Goal: Transaction & Acquisition: Purchase product/service

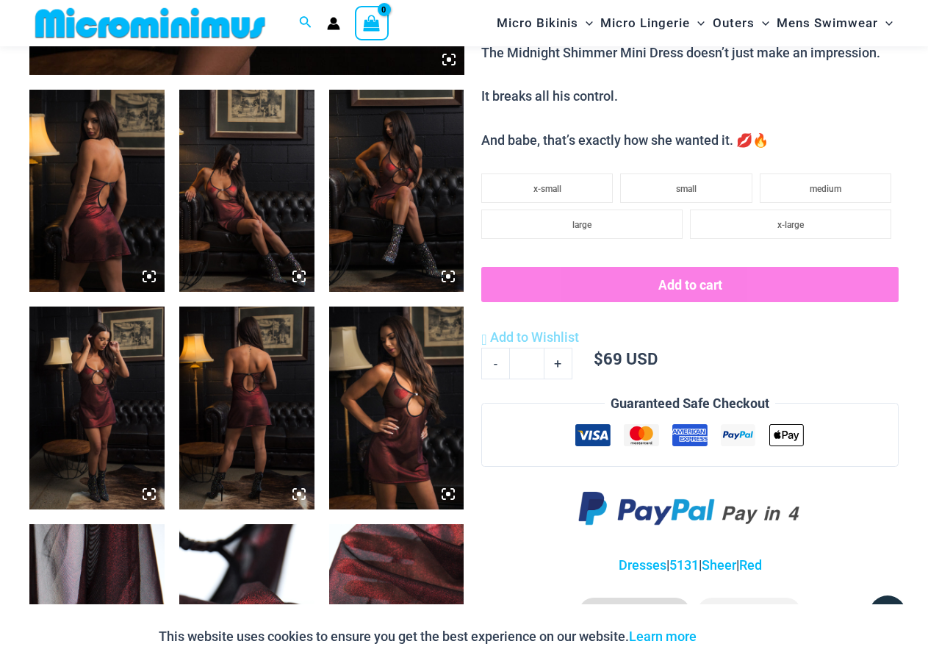
scroll to position [721, 0]
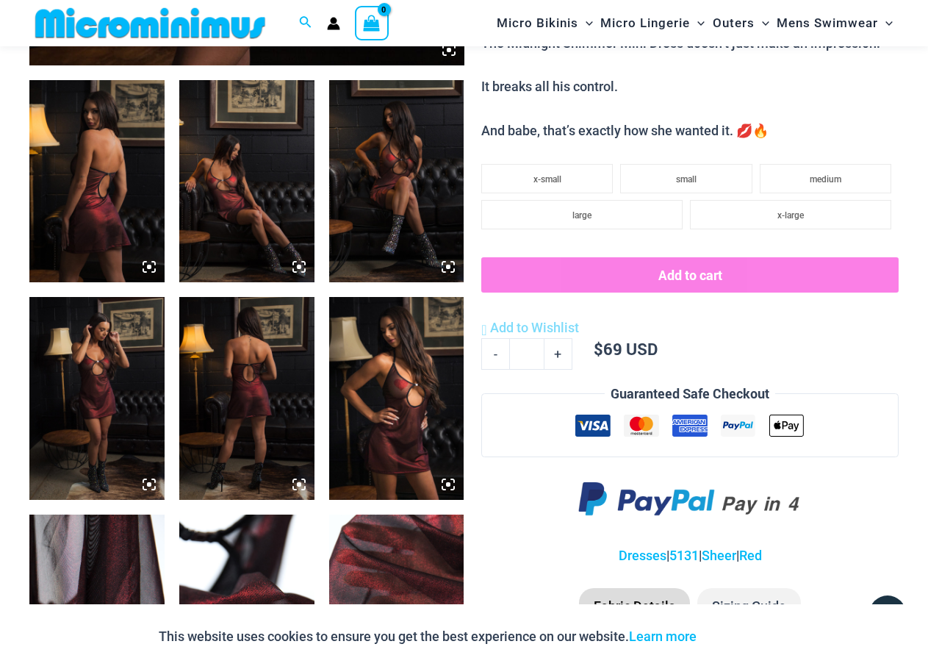
click at [270, 445] on img at bounding box center [246, 398] width 135 height 203
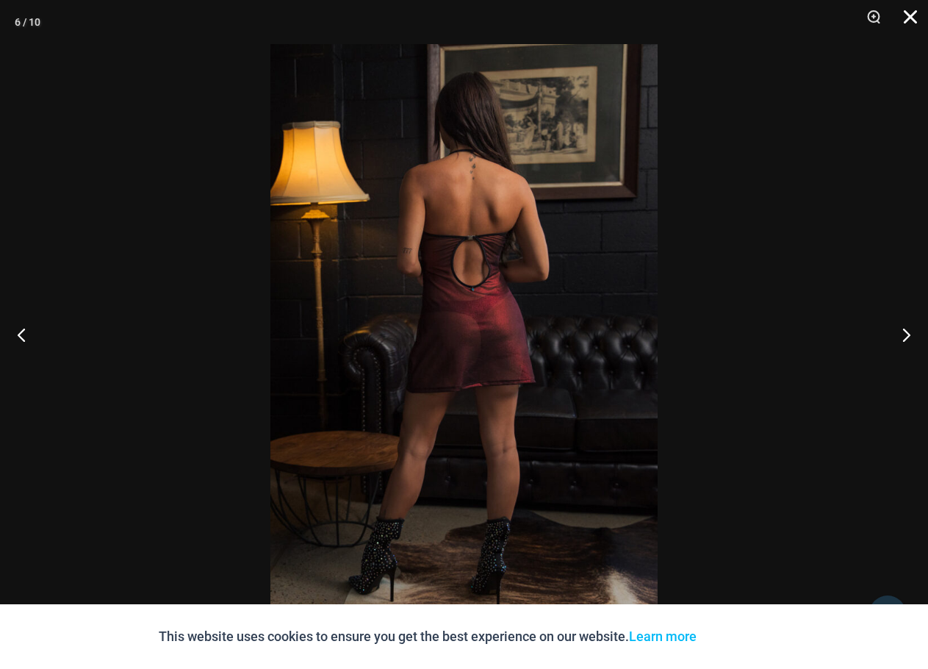
click at [910, 18] on button "Close" at bounding box center [905, 22] width 37 height 44
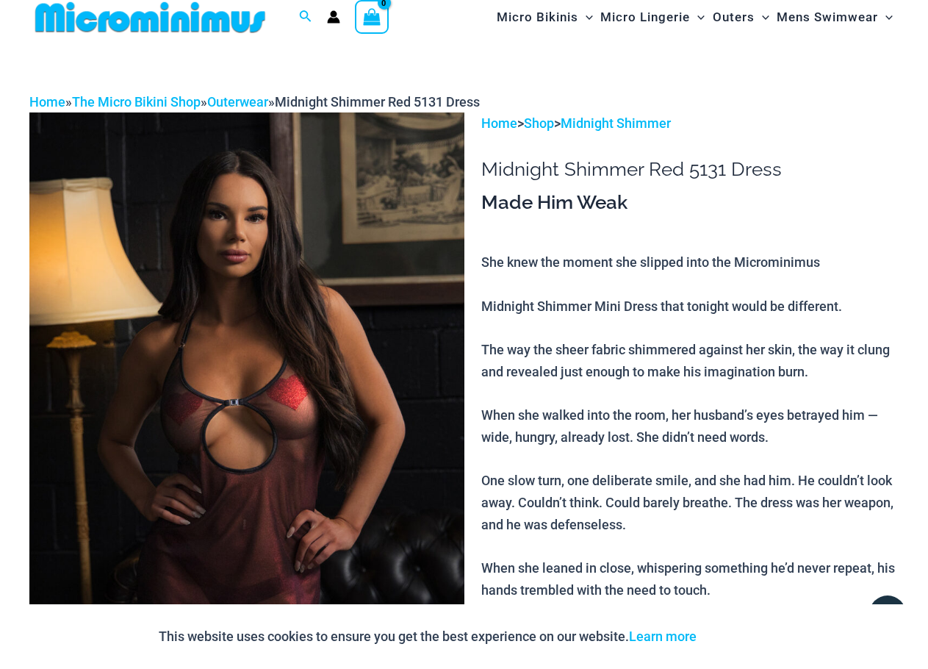
scroll to position [0, 0]
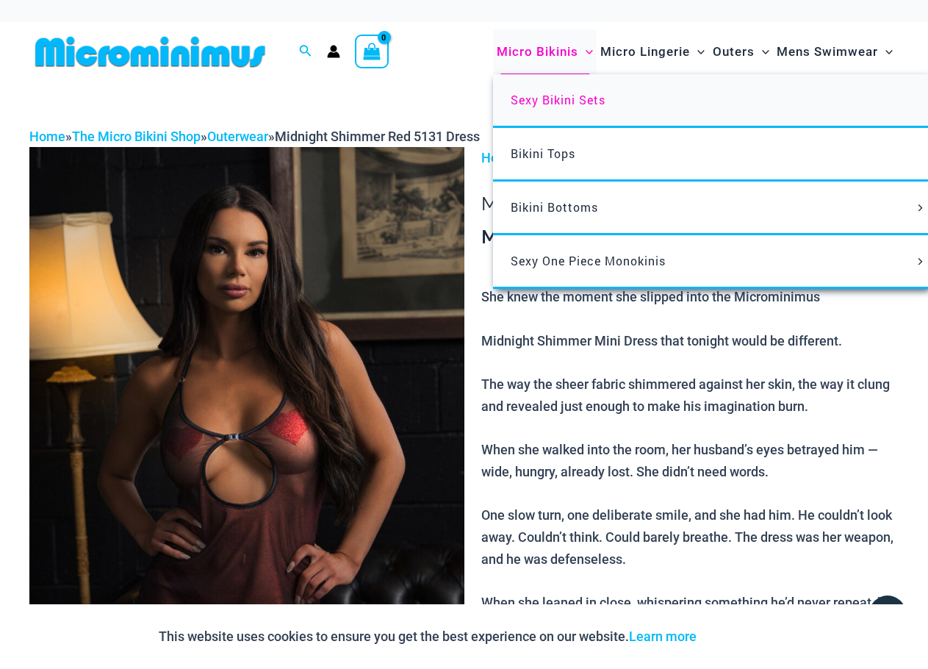
click at [556, 97] on span "Sexy Bikini Sets" at bounding box center [558, 99] width 95 height 15
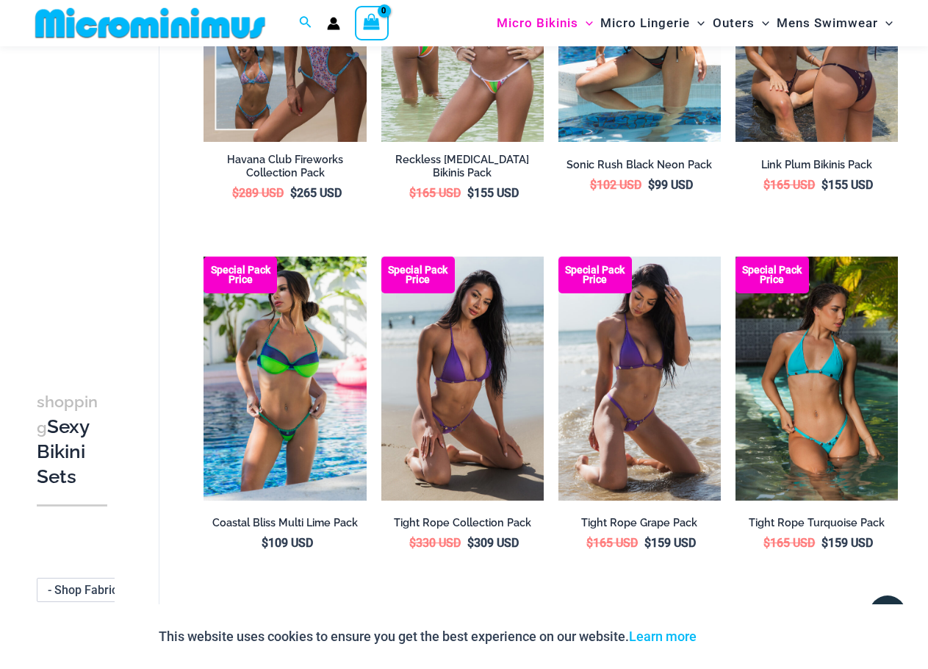
scroll to position [2706, 0]
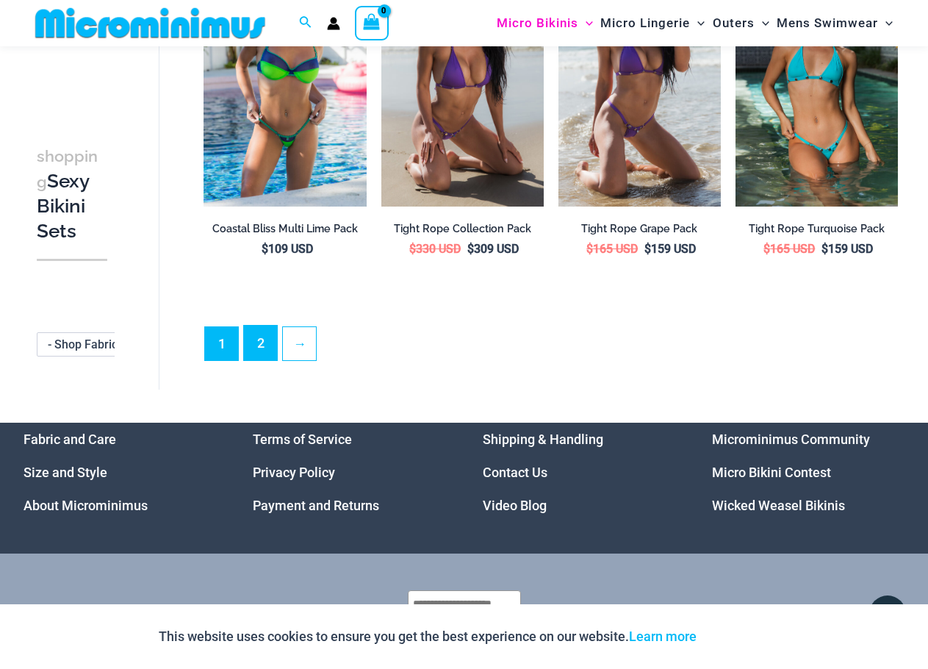
click at [265, 337] on link "2" at bounding box center [260, 343] width 33 height 35
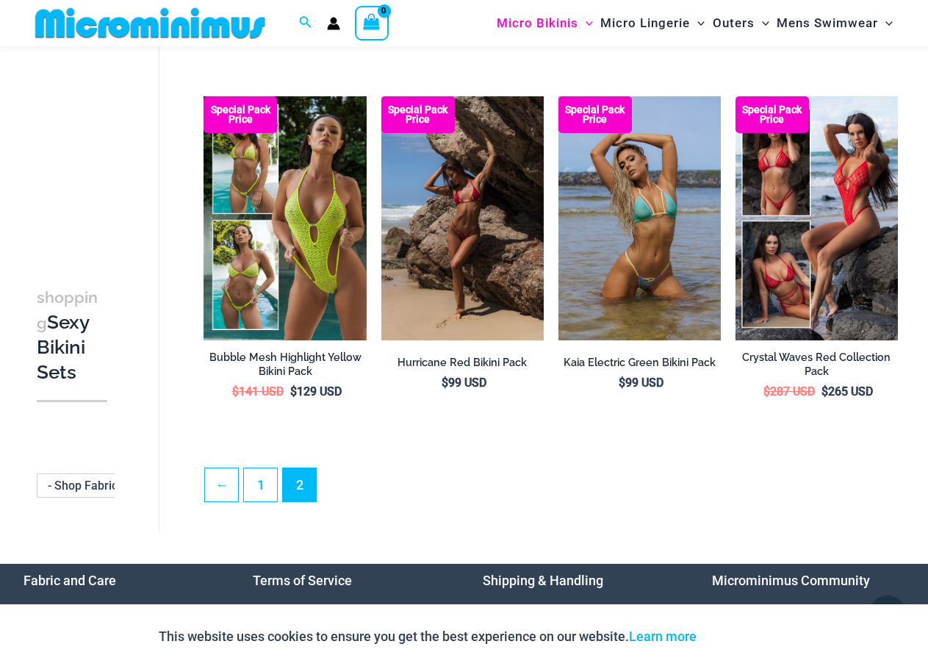
scroll to position [428, 0]
